Goal: Register for event/course

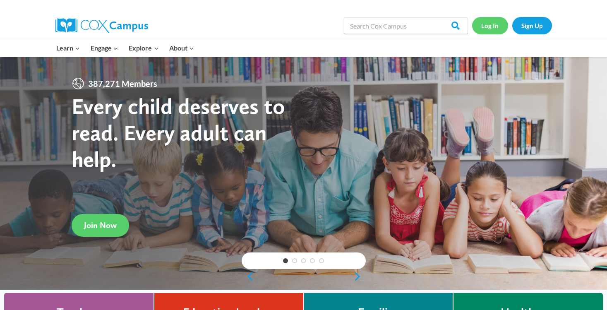
click at [491, 24] on link "Log In" at bounding box center [490, 25] width 36 height 17
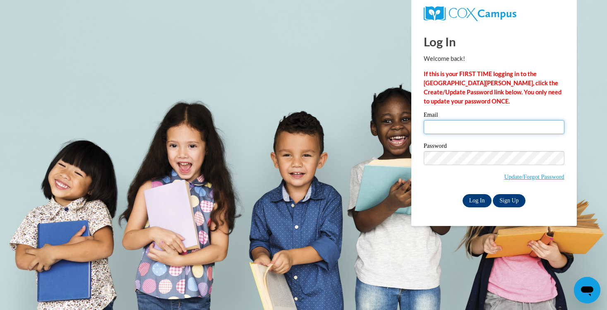
type input "[EMAIL_ADDRESS][DOMAIN_NAME]"
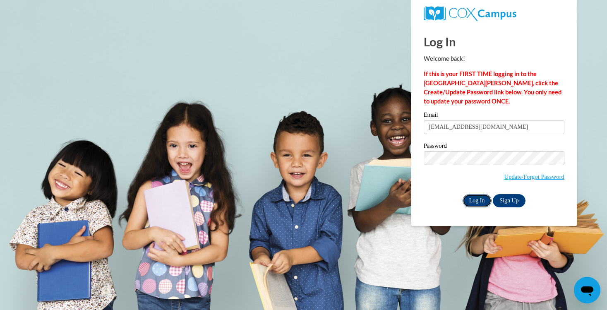
click at [471, 197] on input "Log In" at bounding box center [476, 200] width 29 height 13
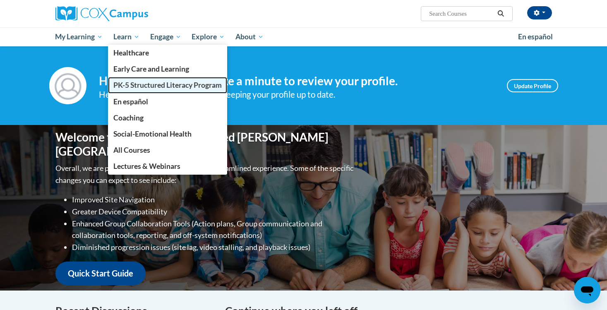
click at [139, 80] on link "PK-5 Structured Literacy Program" at bounding box center [167, 85] width 119 height 16
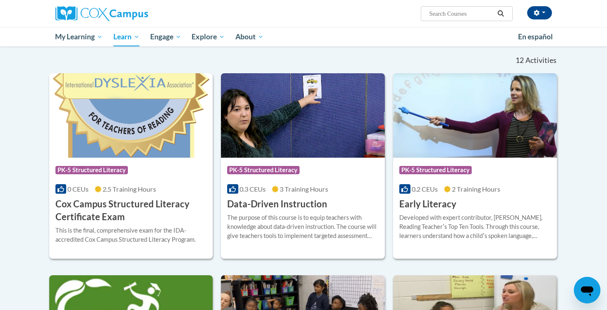
scroll to position [243, 0]
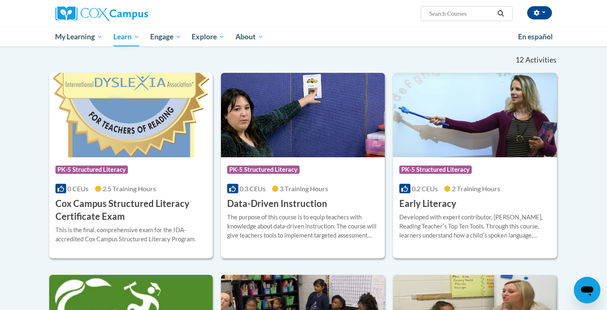
click at [497, 141] on img at bounding box center [475, 115] width 164 height 84
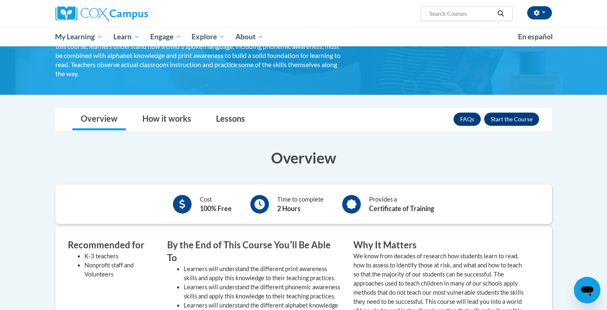
scroll to position [81, 0]
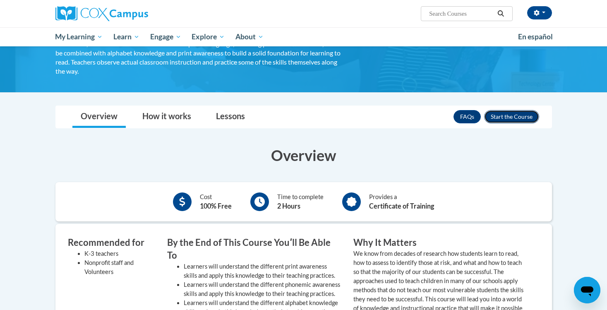
click at [508, 113] on button "Enroll" at bounding box center [511, 116] width 55 height 13
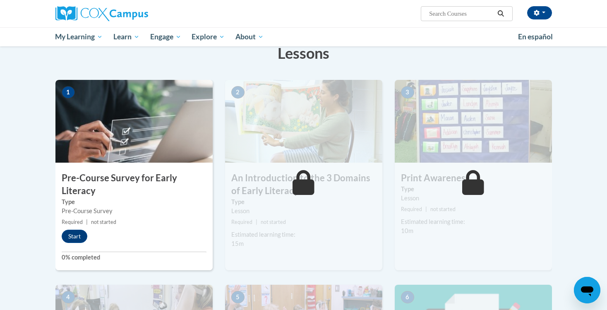
scroll to position [123, 0]
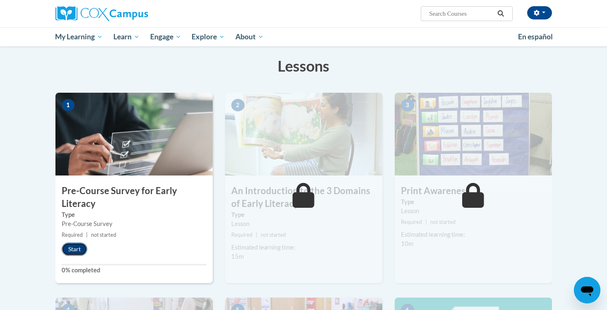
click at [76, 249] on button "Start" at bounding box center [75, 248] width 26 height 13
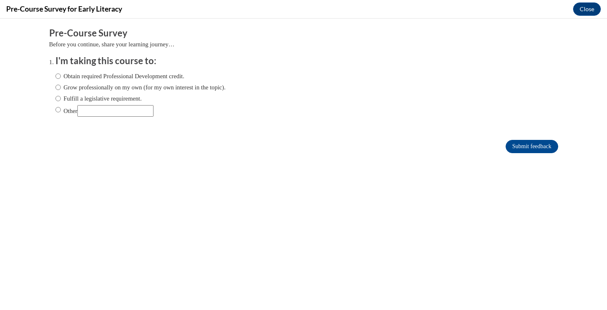
scroll to position [0, 0]
click at [105, 76] on label "Obtain required Professional Development credit." at bounding box center [119, 76] width 129 height 9
click at [61, 76] on input "Obtain required Professional Development credit." at bounding box center [57, 76] width 5 height 9
radio input "true"
click at [545, 145] on input "Submit feedback" at bounding box center [531, 146] width 52 height 13
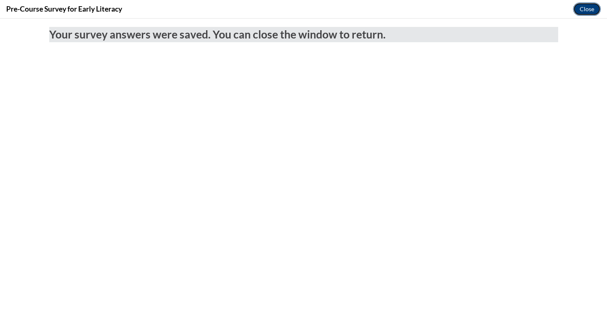
click at [583, 9] on button "Close" at bounding box center [587, 8] width 28 height 13
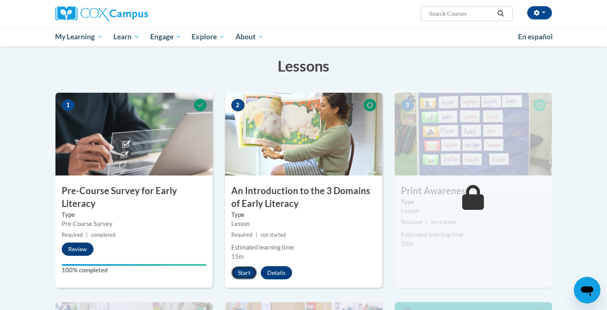
click at [240, 271] on button "Start" at bounding box center [244, 272] width 26 height 13
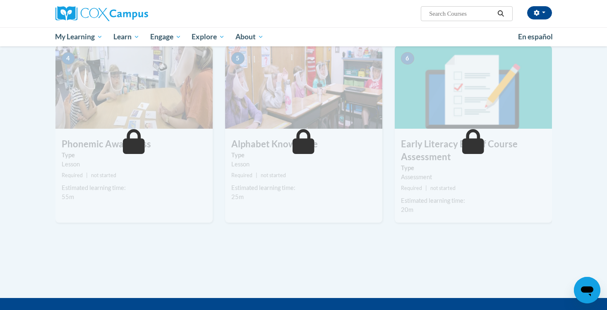
scroll to position [332, 0]
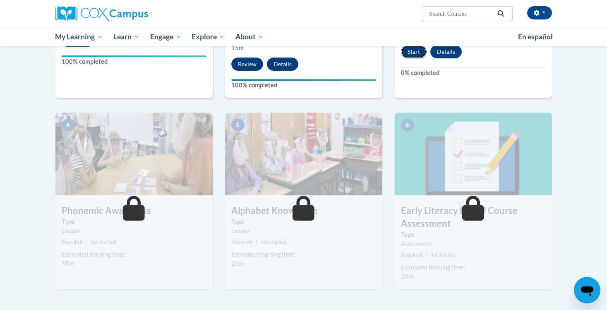
click at [414, 52] on button "Start" at bounding box center [414, 51] width 26 height 13
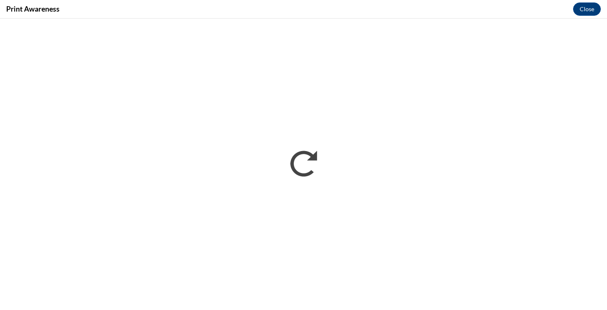
scroll to position [0, 0]
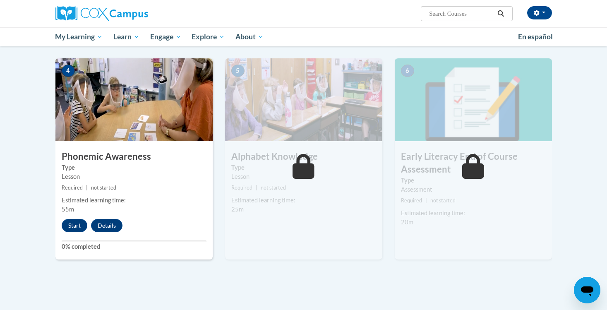
scroll to position [401, 0]
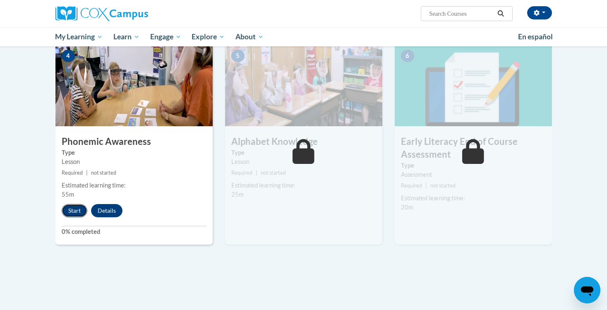
click at [74, 208] on button "Start" at bounding box center [75, 210] width 26 height 13
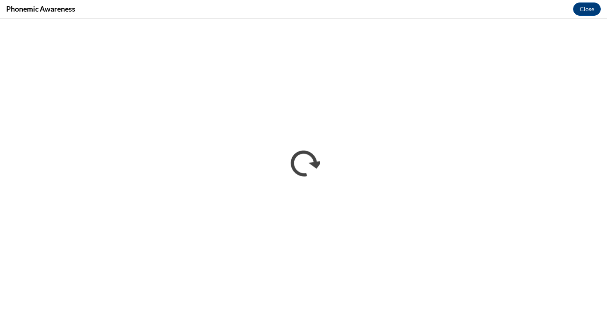
scroll to position [0, 0]
